Goal: Navigation & Orientation: Find specific page/section

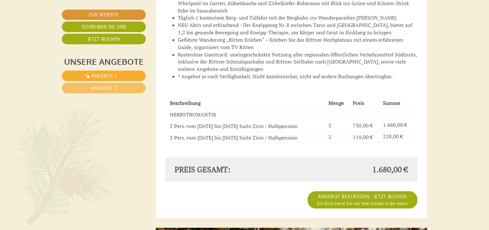
scroll to position [923, 0]
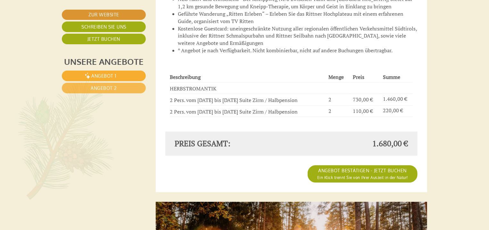
click at [134, 89] on link "Angebot 2" at bounding box center [104, 88] width 84 height 11
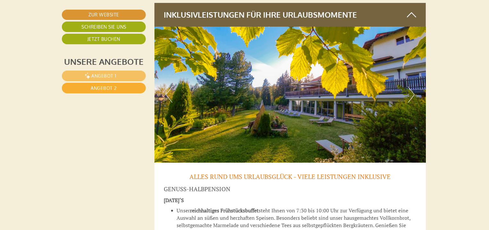
scroll to position [1172, 1]
click at [412, 95] on button "Next" at bounding box center [411, 95] width 7 height 16
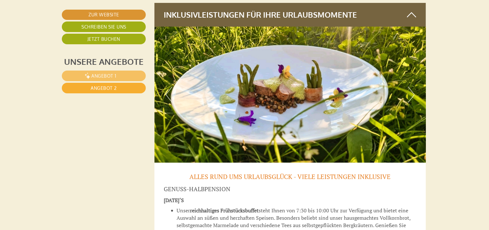
click at [412, 95] on button "Next" at bounding box center [411, 95] width 7 height 16
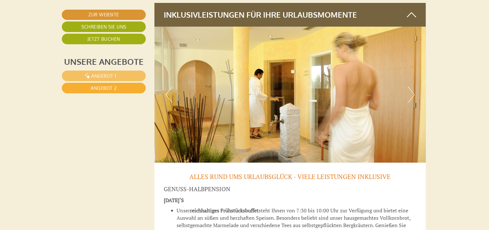
click at [412, 95] on button "Next" at bounding box center [411, 95] width 7 height 16
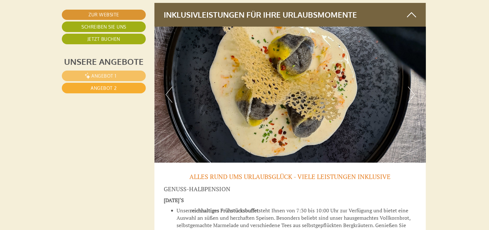
click at [412, 95] on button "Next" at bounding box center [411, 95] width 7 height 16
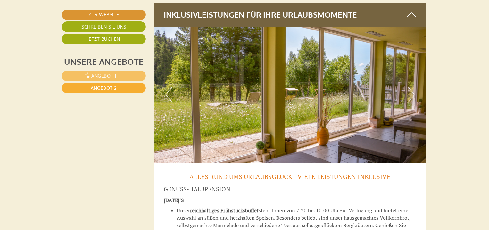
click at [412, 95] on button "Next" at bounding box center [411, 95] width 7 height 16
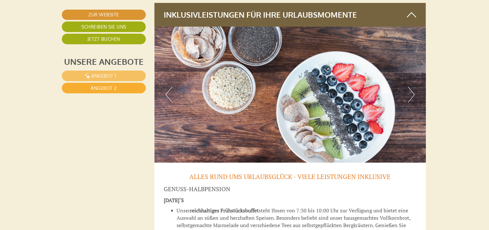
click at [412, 95] on button "Next" at bounding box center [411, 95] width 7 height 16
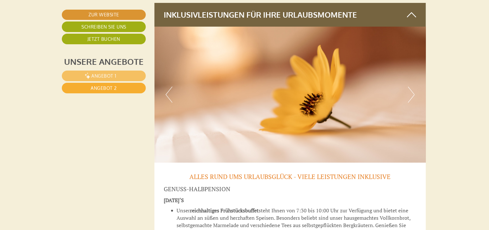
click at [412, 95] on button "Next" at bounding box center [411, 95] width 7 height 16
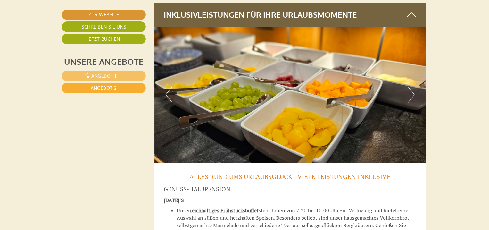
click at [412, 95] on button "Next" at bounding box center [411, 95] width 7 height 16
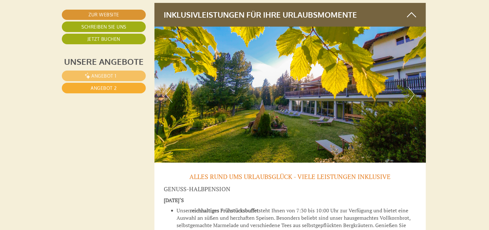
click at [412, 95] on button "Next" at bounding box center [411, 95] width 7 height 16
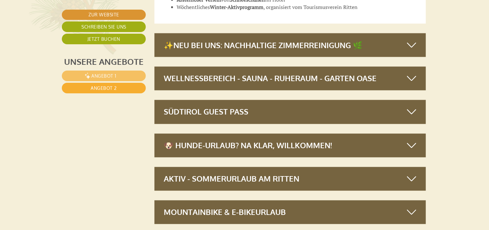
scroll to position [1787, 1]
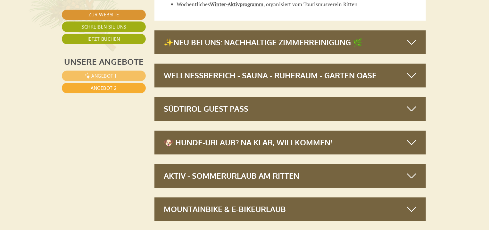
click at [412, 144] on icon at bounding box center [411, 142] width 9 height 11
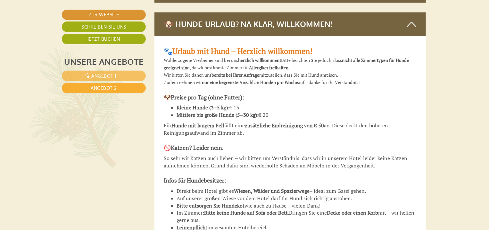
scroll to position [1889, 1]
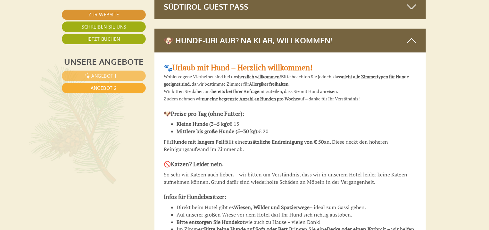
click at [415, 40] on icon at bounding box center [411, 40] width 9 height 11
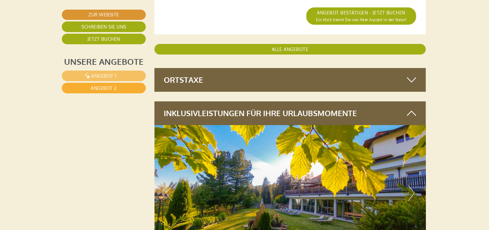
scroll to position [1069, 1]
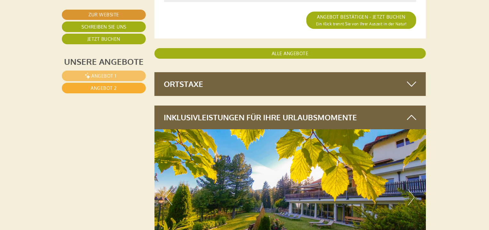
click at [410, 117] on icon at bounding box center [411, 117] width 9 height 11
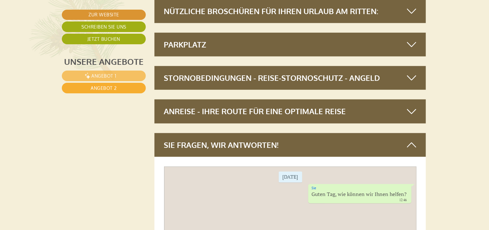
scroll to position [1454, 1]
click at [393, 108] on div "Anreise - Ihre Route für eine optimale Reise" at bounding box center [290, 111] width 272 height 24
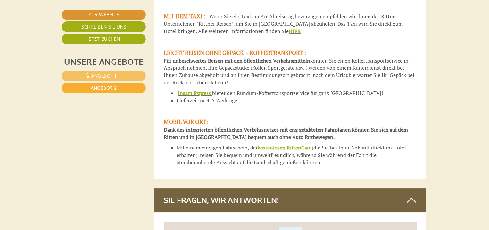
scroll to position [2334, 1]
